Goal: Book appointment/travel/reservation

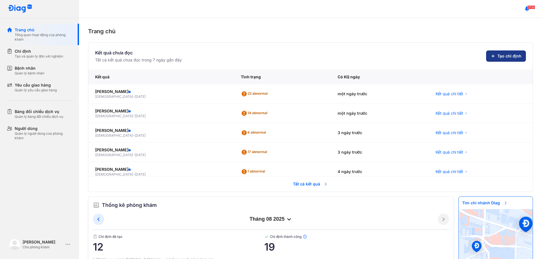
click at [504, 57] on span "Tạo chỉ định" at bounding box center [509, 56] width 24 height 6
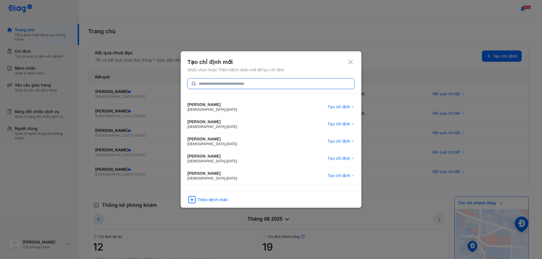
click at [222, 86] on input "text" at bounding box center [275, 84] width 152 height 10
type input "**********"
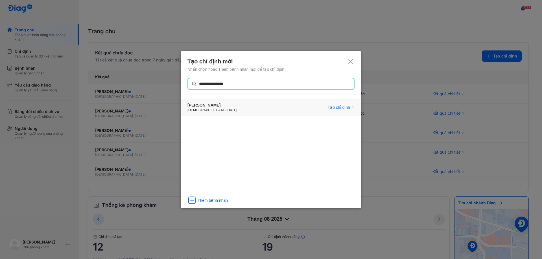
click at [339, 105] on span "Tạo chỉ định" at bounding box center [339, 108] width 22 height 6
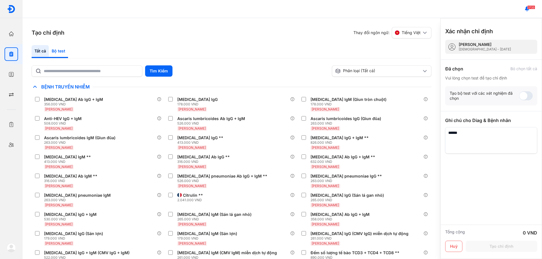
click at [57, 48] on div "Bộ test" at bounding box center [58, 51] width 19 height 13
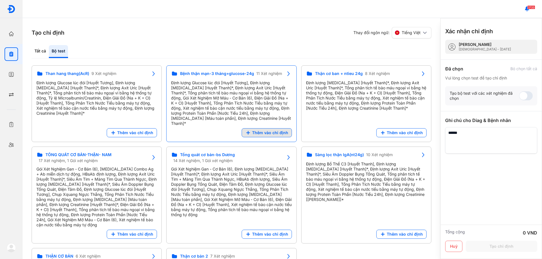
click at [273, 130] on span "Thêm vào chỉ định" at bounding box center [270, 132] width 36 height 5
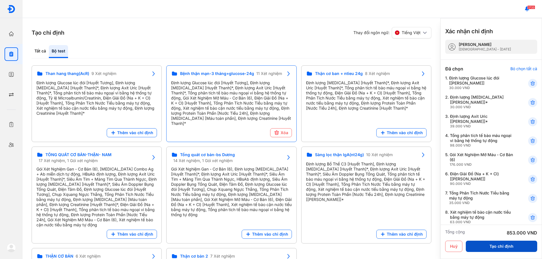
click at [507, 245] on button "Tạo chỉ định" at bounding box center [501, 246] width 71 height 11
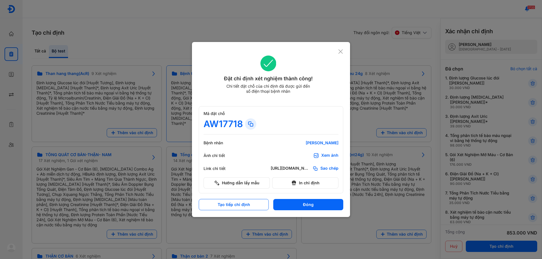
click at [343, 49] on div "Đặt chỉ định xét nghiệm thành công! Chi tiết đặt chỗ của chỉ định đã được gửi đ…" at bounding box center [271, 129] width 158 height 175
click at [342, 49] on icon at bounding box center [340, 52] width 5 height 6
